Goal: Navigation & Orientation: Find specific page/section

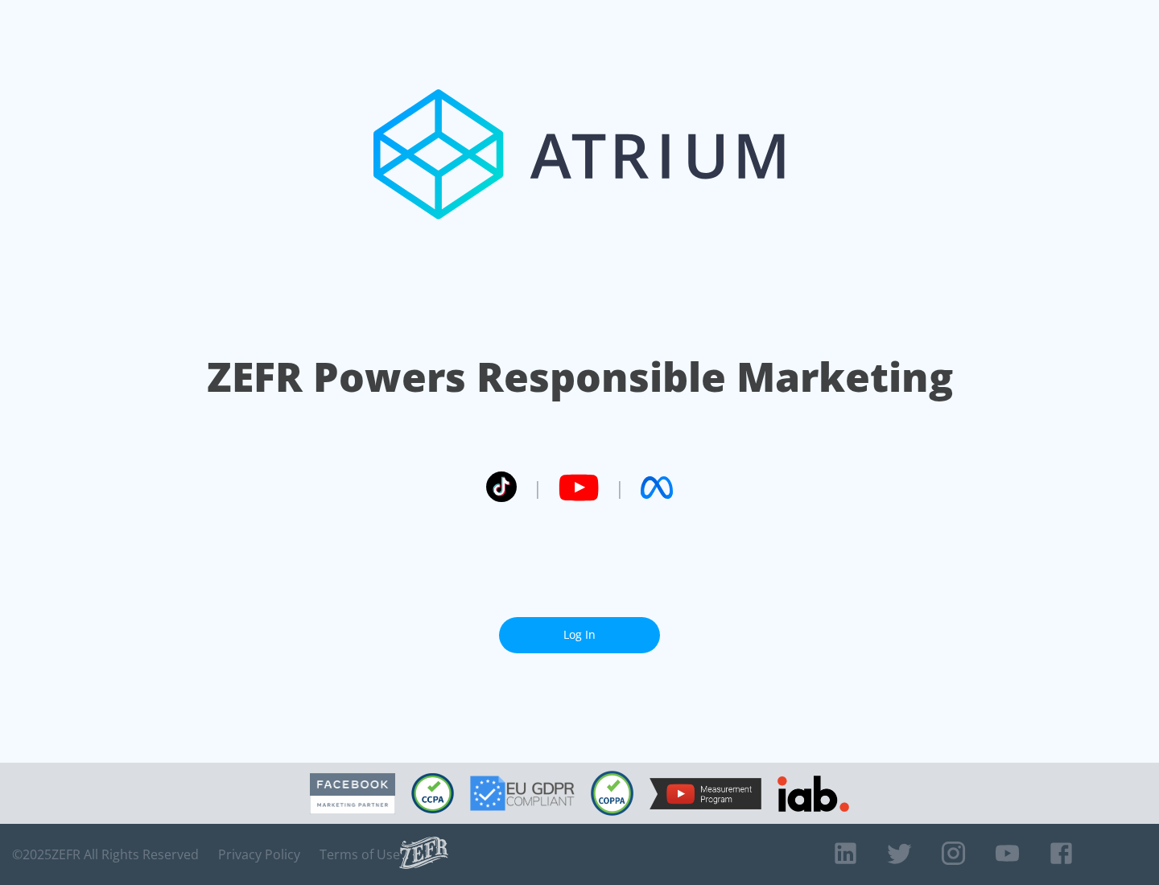
click at [579, 635] on link "Log In" at bounding box center [579, 635] width 161 height 36
